Goal: Answer question/provide support

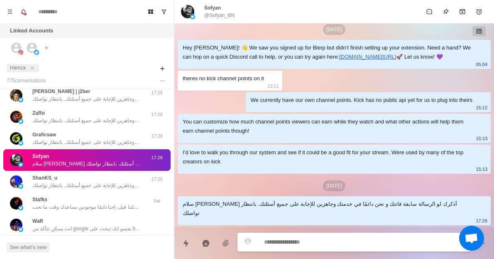
scroll to position [268, 0]
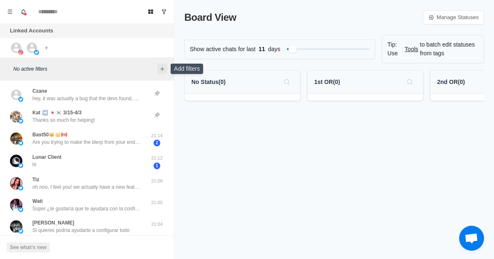
click at [163, 68] on icon "Add filters" at bounding box center [162, 69] width 7 height 7
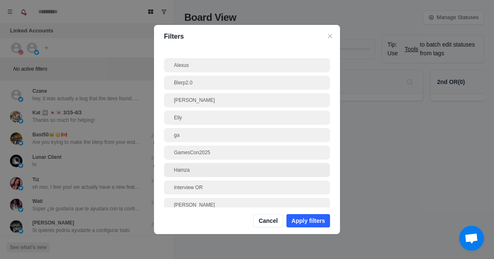
click at [181, 171] on div "Hamza" at bounding box center [247, 169] width 146 height 7
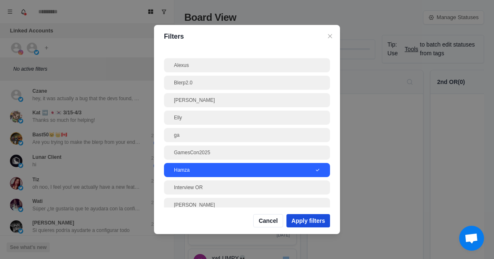
click at [296, 222] on button "Apply filters" at bounding box center [308, 220] width 44 height 13
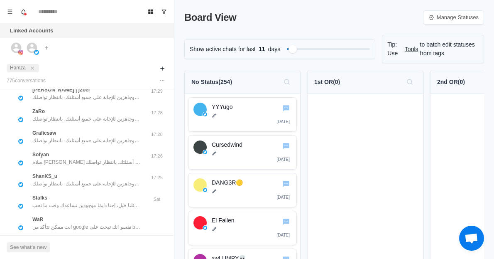
scroll to position [270, 0]
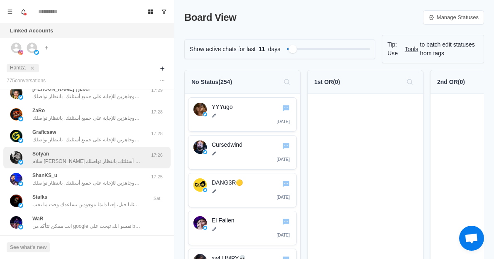
click at [77, 161] on p "سلام [PERSON_NAME] أذكرك لو الرسالة سابقة فاتتك و نحن دائمًا في خدمتك وجاهزين ل…" at bounding box center [86, 160] width 108 height 7
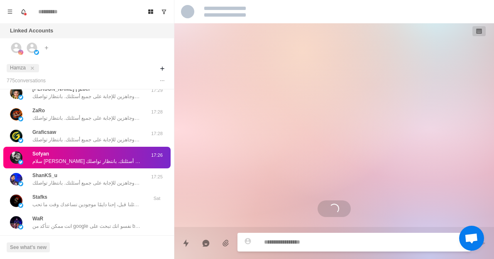
scroll to position [124, 0]
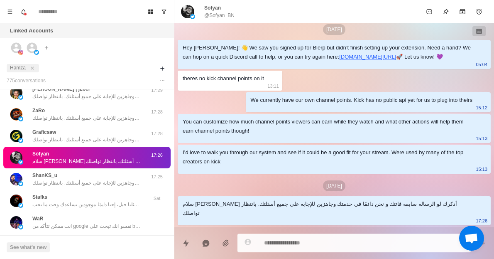
type textarea "*"
